Goal: Register for event/course

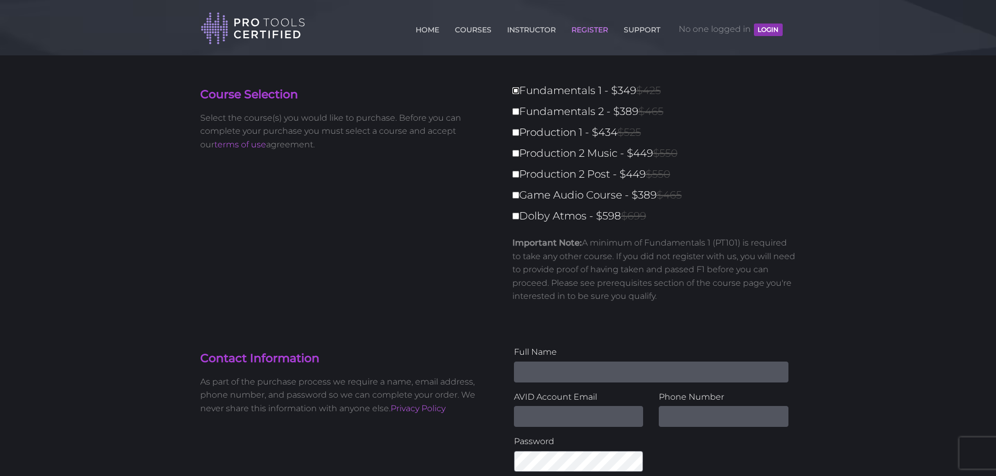
click at [516, 89] on input "Fundamentals 1 - $349 $425" at bounding box center [515, 90] width 7 height 7
checkbox input "true"
type input "349"
click at [512, 111] on input "Fundamentals 2 - $389 $465" at bounding box center [515, 111] width 7 height 7
checkbox input "true"
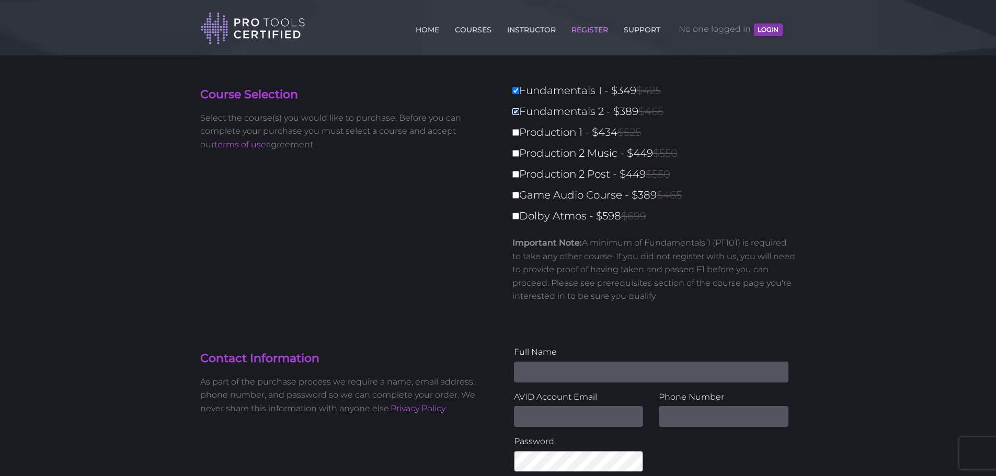
type input "738"
click at [519, 109] on input "Fundamentals 2 - $389 $465" at bounding box center [515, 111] width 7 height 7
checkbox input "false"
type input "349"
click at [536, 29] on link "INSTRUCTOR" at bounding box center [532, 27] width 54 height 17
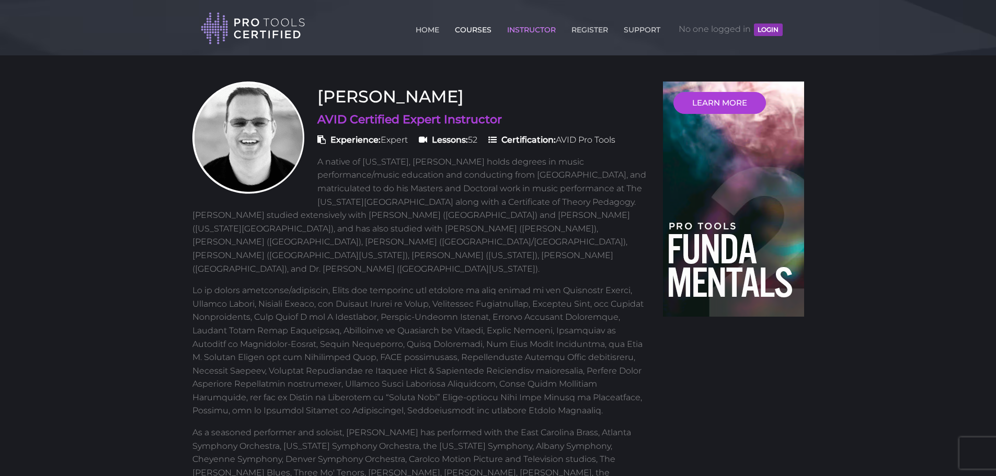
click at [476, 29] on link "COURSES" at bounding box center [473, 27] width 42 height 17
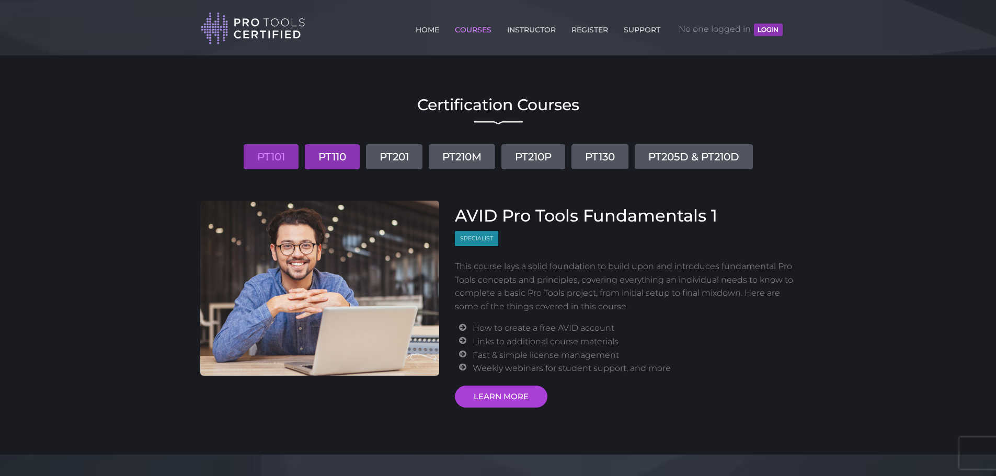
click at [334, 156] on link "PT110" at bounding box center [332, 156] width 55 height 25
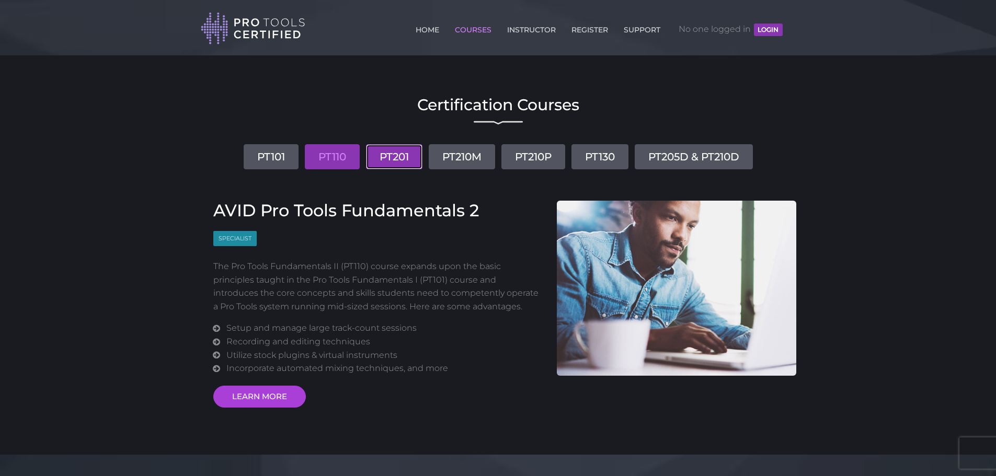
click at [382, 156] on link "PT201" at bounding box center [394, 156] width 56 height 25
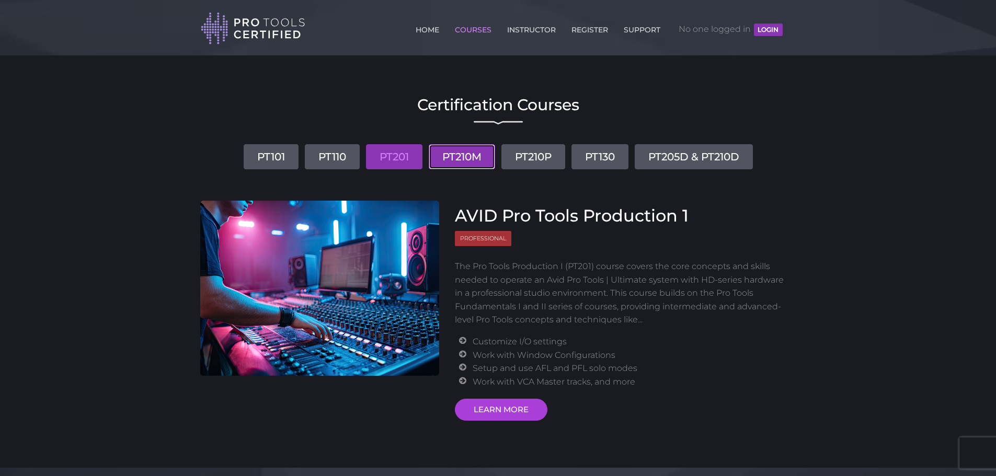
click at [468, 154] on link "PT210M" at bounding box center [462, 156] width 66 height 25
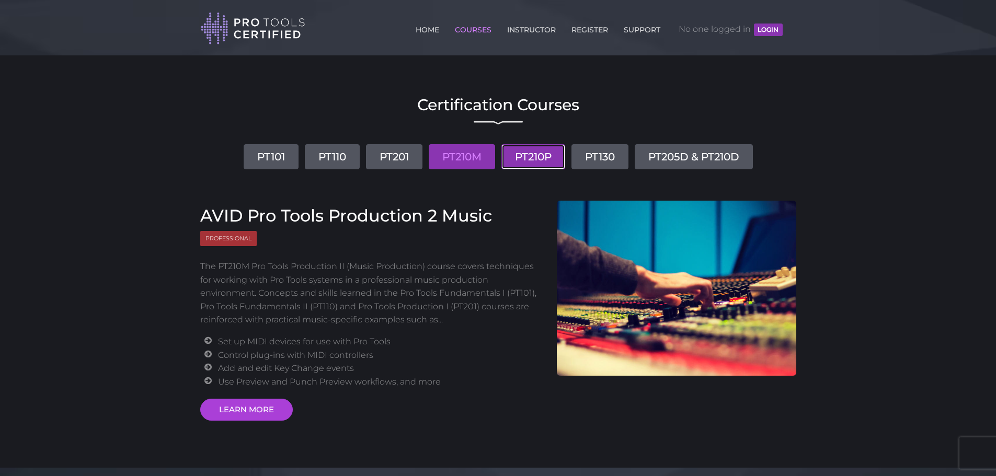
click at [528, 154] on link "PT210P" at bounding box center [533, 156] width 64 height 25
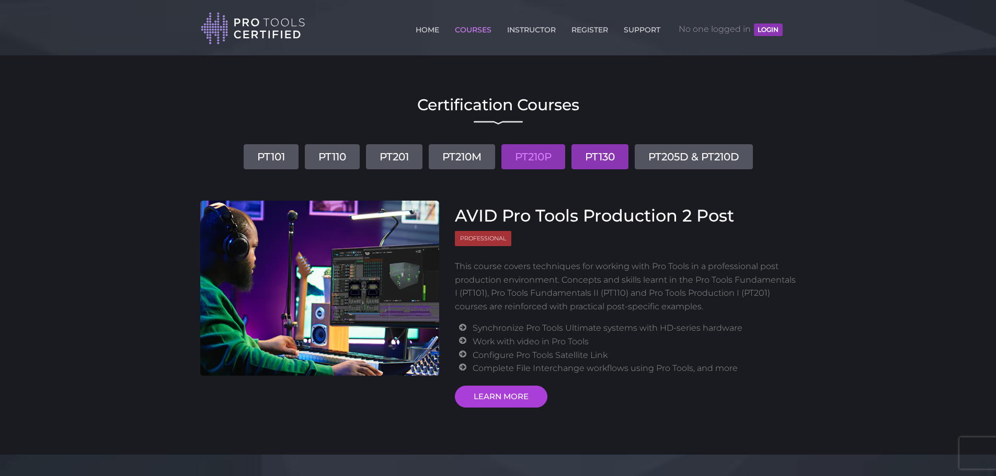
click at [599, 155] on link "PT130" at bounding box center [599, 156] width 57 height 25
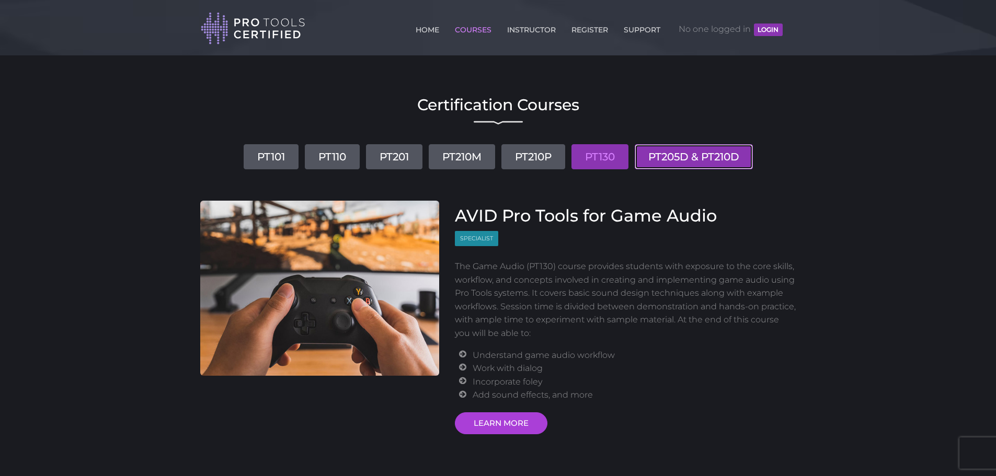
click at [668, 162] on link "PT205D & PT210D" at bounding box center [694, 156] width 118 height 25
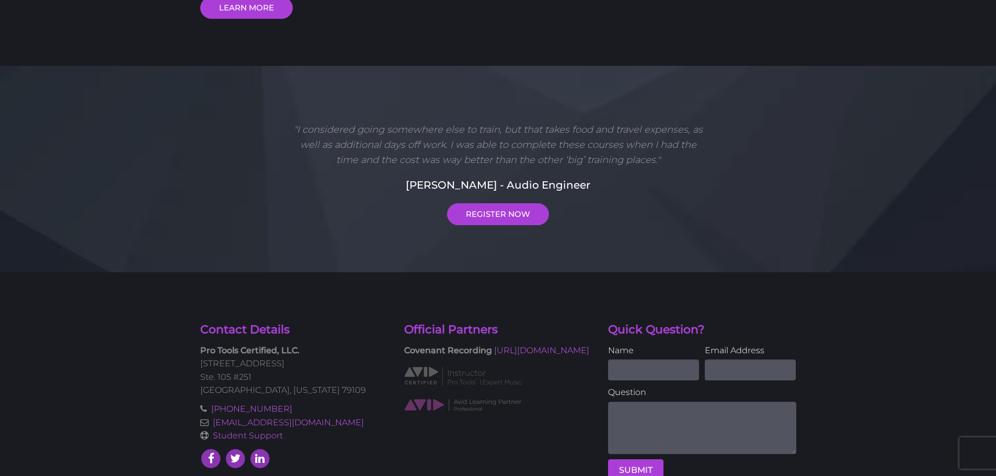
scroll to position [459, 0]
